Goal: Task Accomplishment & Management: Manage account settings

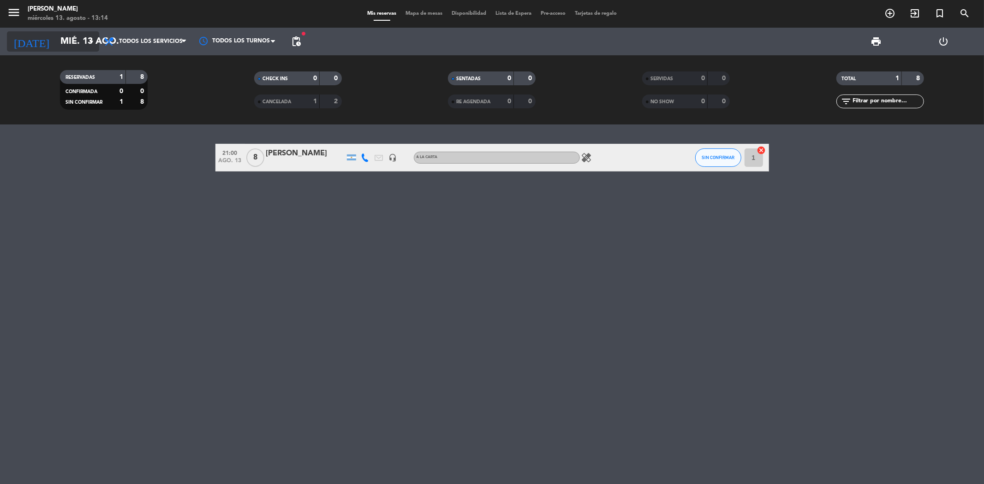
click at [56, 42] on input "mié. 13 ago." at bounding box center [114, 41] width 117 height 20
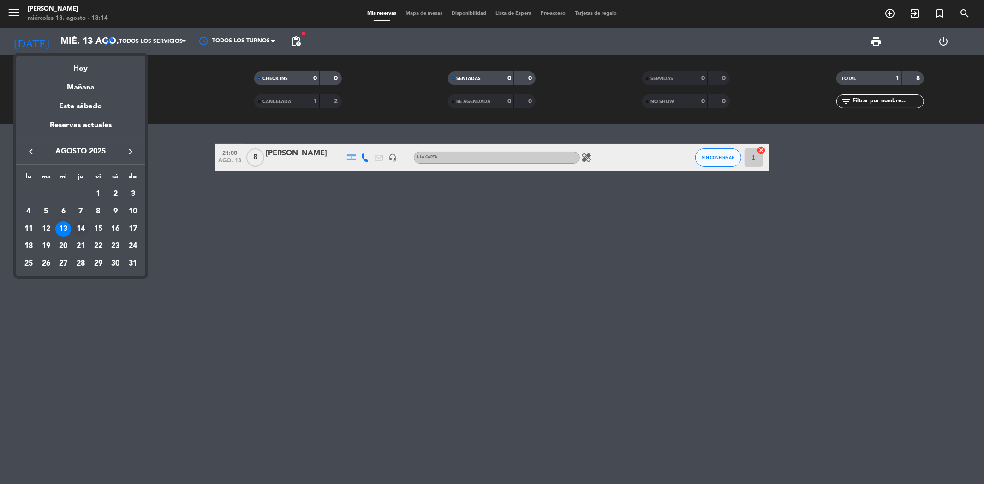
click at [77, 228] on div "14" at bounding box center [81, 229] width 16 height 16
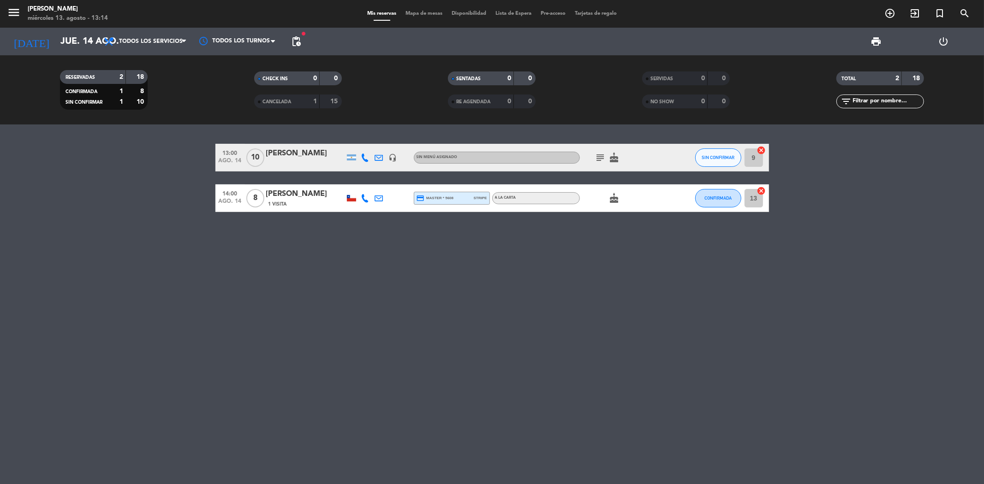
click at [363, 155] on icon at bounding box center [365, 158] width 8 height 8
click at [366, 199] on icon at bounding box center [365, 198] width 8 height 8
click at [368, 289] on div "13:00 ago. 14 10 [PERSON_NAME] headset_mic Sin menú asignado subject cake SIN C…" at bounding box center [492, 305] width 984 height 360
click at [56, 45] on input "jue. 14 ago." at bounding box center [114, 41] width 117 height 20
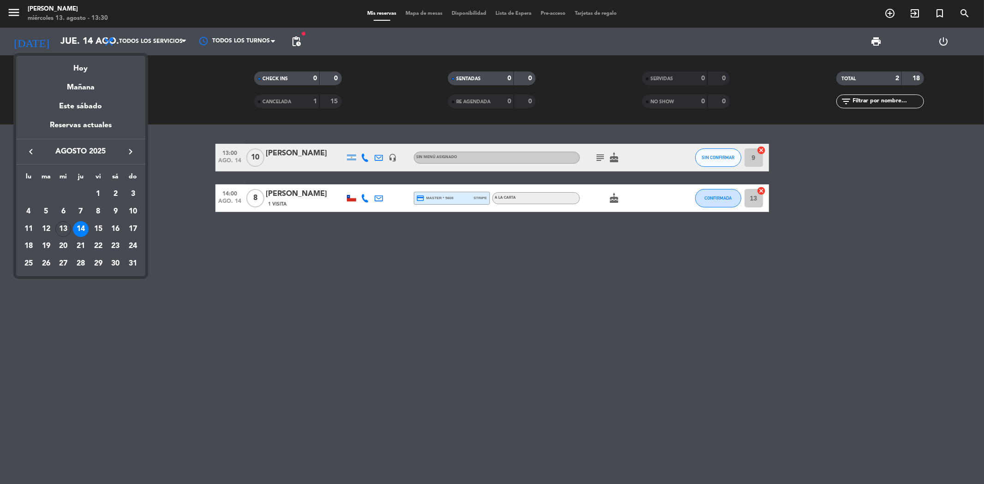
click at [79, 75] on div "Mañana" at bounding box center [80, 84] width 129 height 19
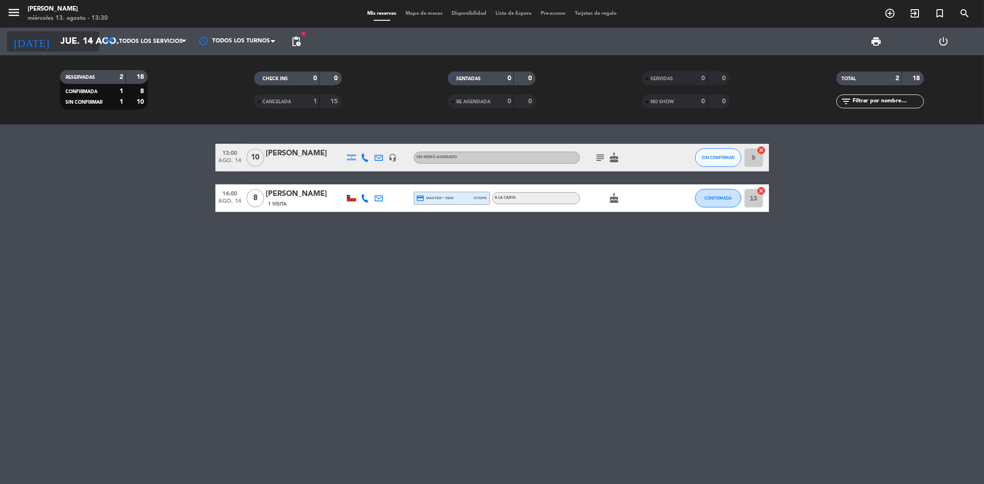
click at [68, 45] on input "jue. 14 ago." at bounding box center [114, 41] width 117 height 20
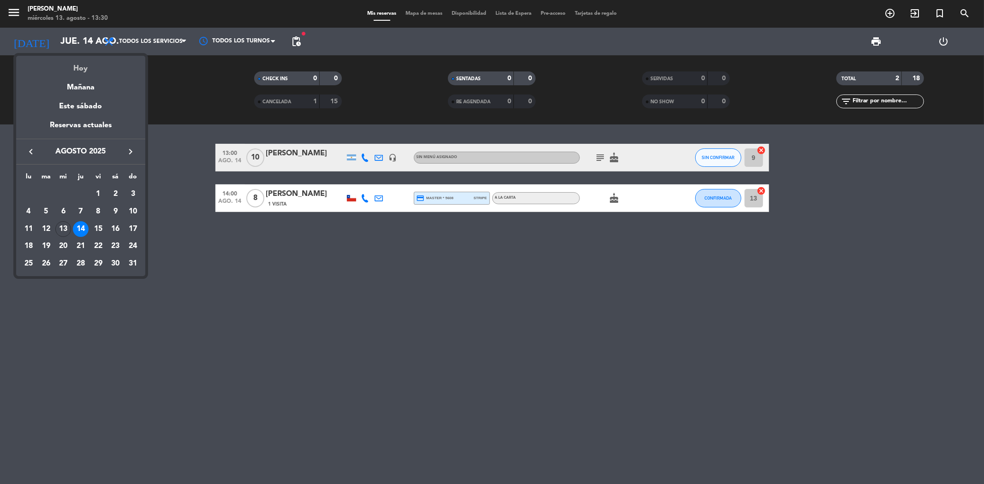
click at [88, 66] on div "Hoy" at bounding box center [80, 65] width 129 height 19
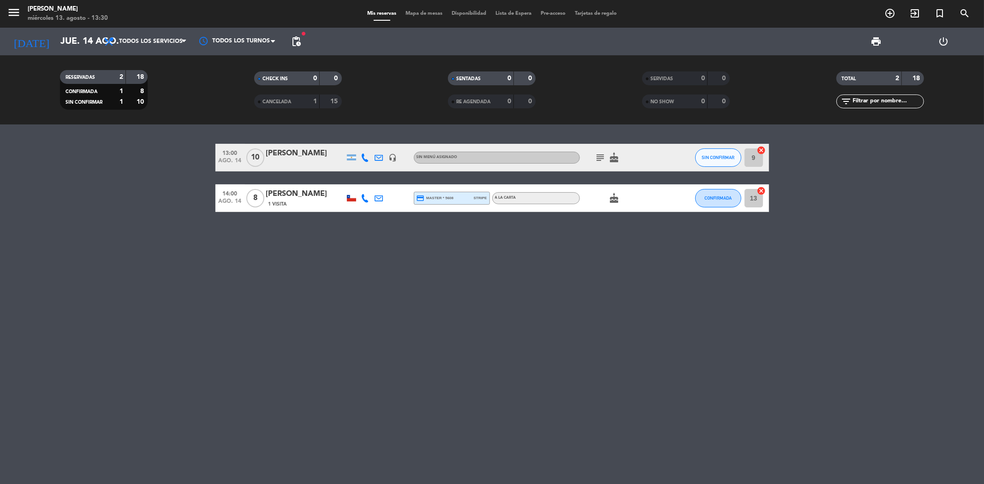
type input "mié. 13 ago."
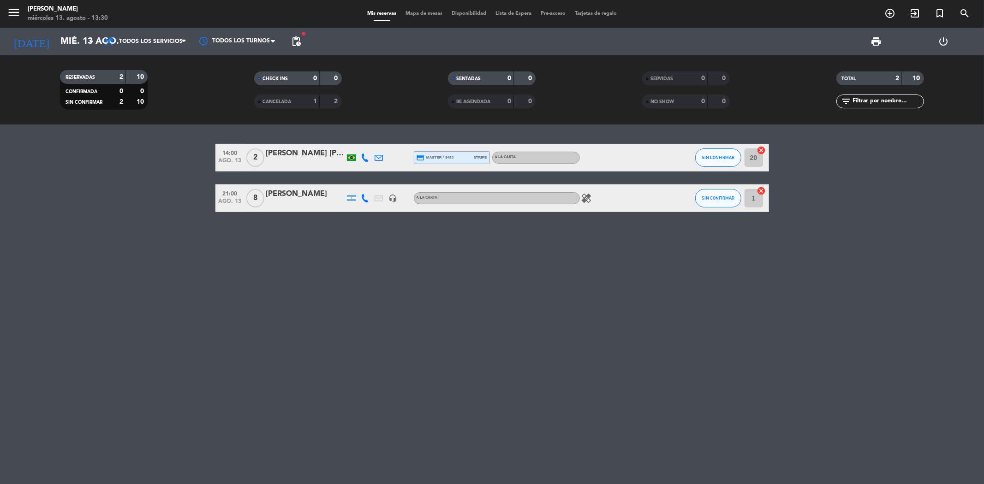
click at [288, 154] on div "[PERSON_NAME] [PERSON_NAME]" at bounding box center [305, 154] width 78 height 12
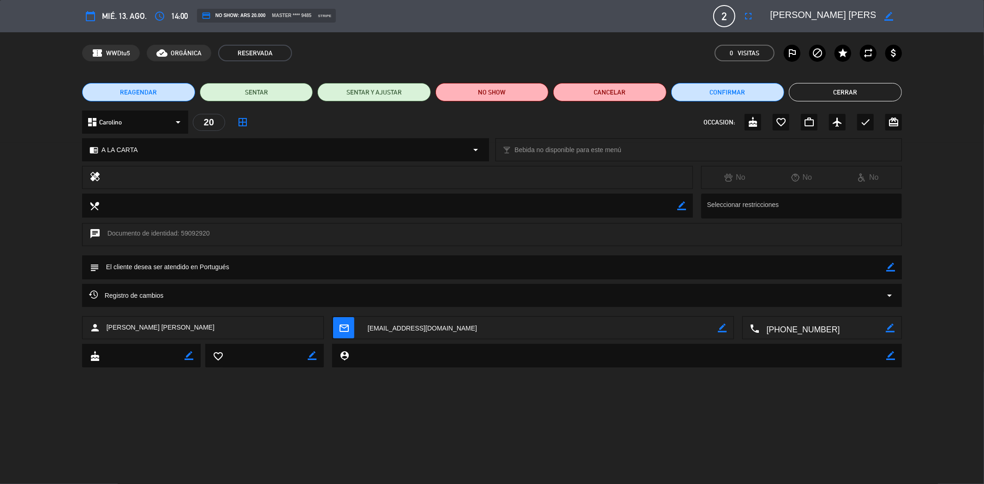
click at [841, 92] on button "Cerrar" at bounding box center [845, 92] width 113 height 18
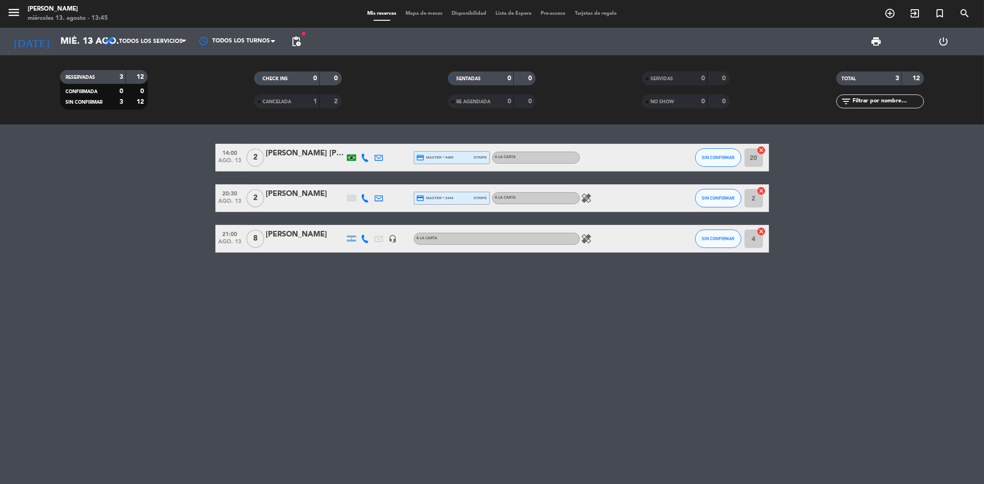
click at [587, 199] on icon "healing" at bounding box center [586, 198] width 11 height 11
click at [728, 155] on span "SIN CONFIRMAR" at bounding box center [718, 157] width 33 height 5
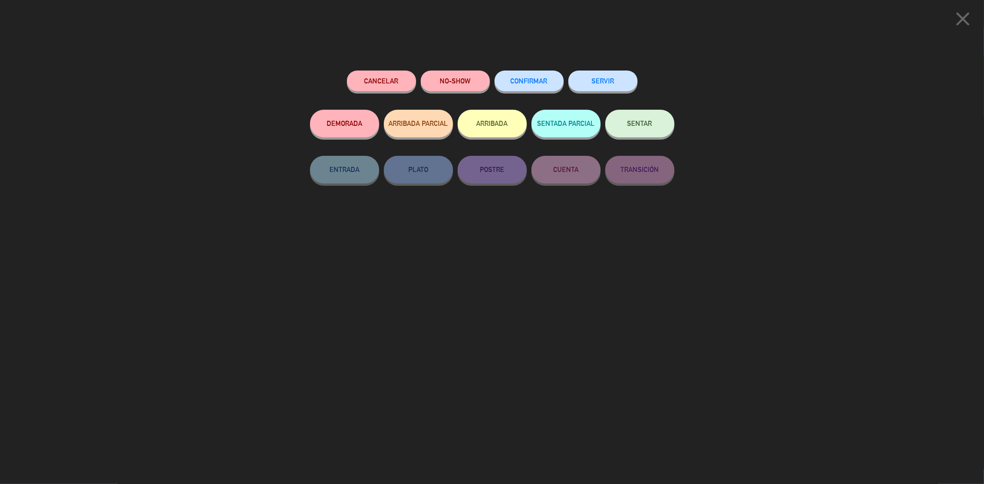
click at [627, 92] on div "SERVIR" at bounding box center [602, 90] width 69 height 39
click at [625, 88] on button "SERVIR" at bounding box center [602, 81] width 69 height 21
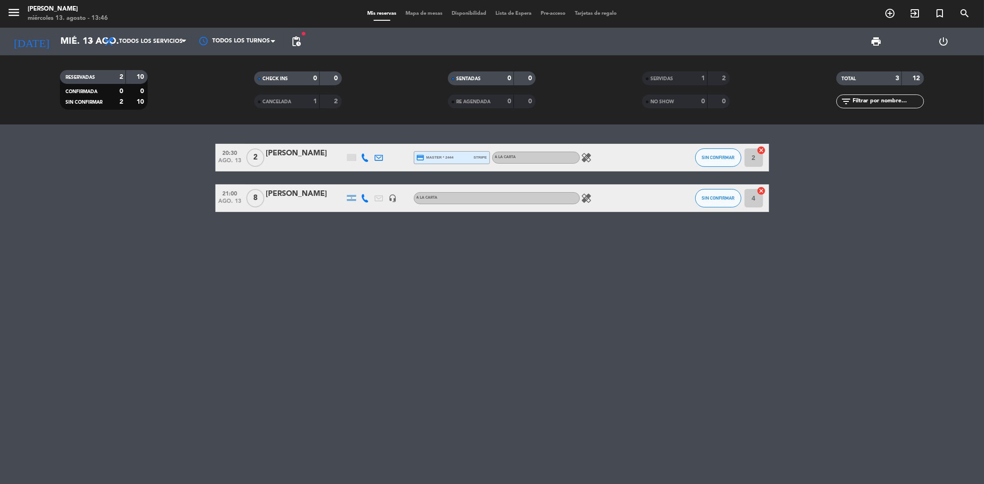
click at [363, 159] on icon at bounding box center [365, 158] width 8 height 8
click at [350, 158] on div at bounding box center [351, 157] width 9 height 7
click at [587, 155] on icon "healing" at bounding box center [586, 157] width 11 height 11
